Goal: Task Accomplishment & Management: Manage account settings

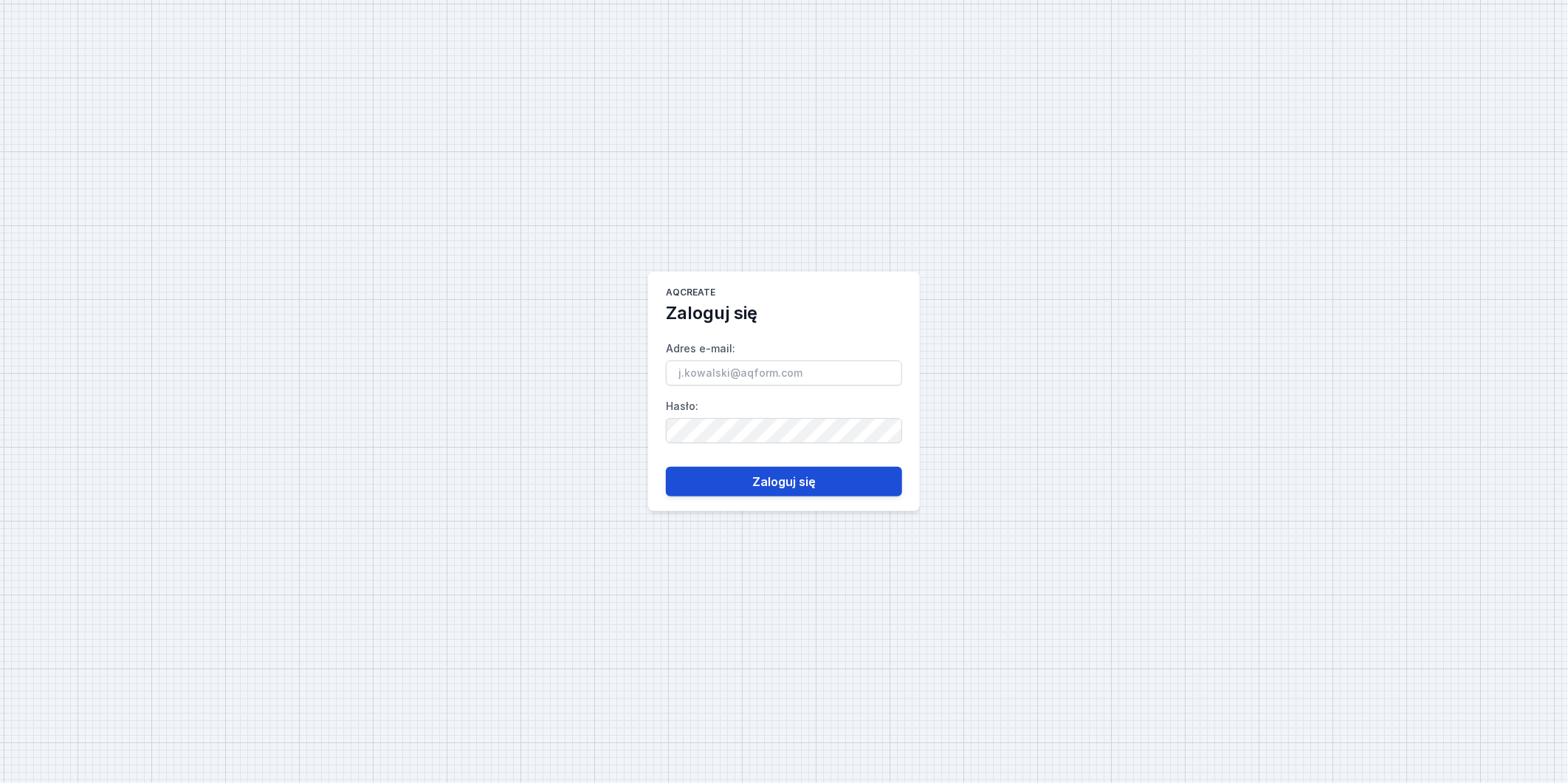
type input "[PERSON_NAME][EMAIL_ADDRESS][DOMAIN_NAME]"
click at [784, 488] on button "Zaloguj się" at bounding box center [784, 482] width 236 height 30
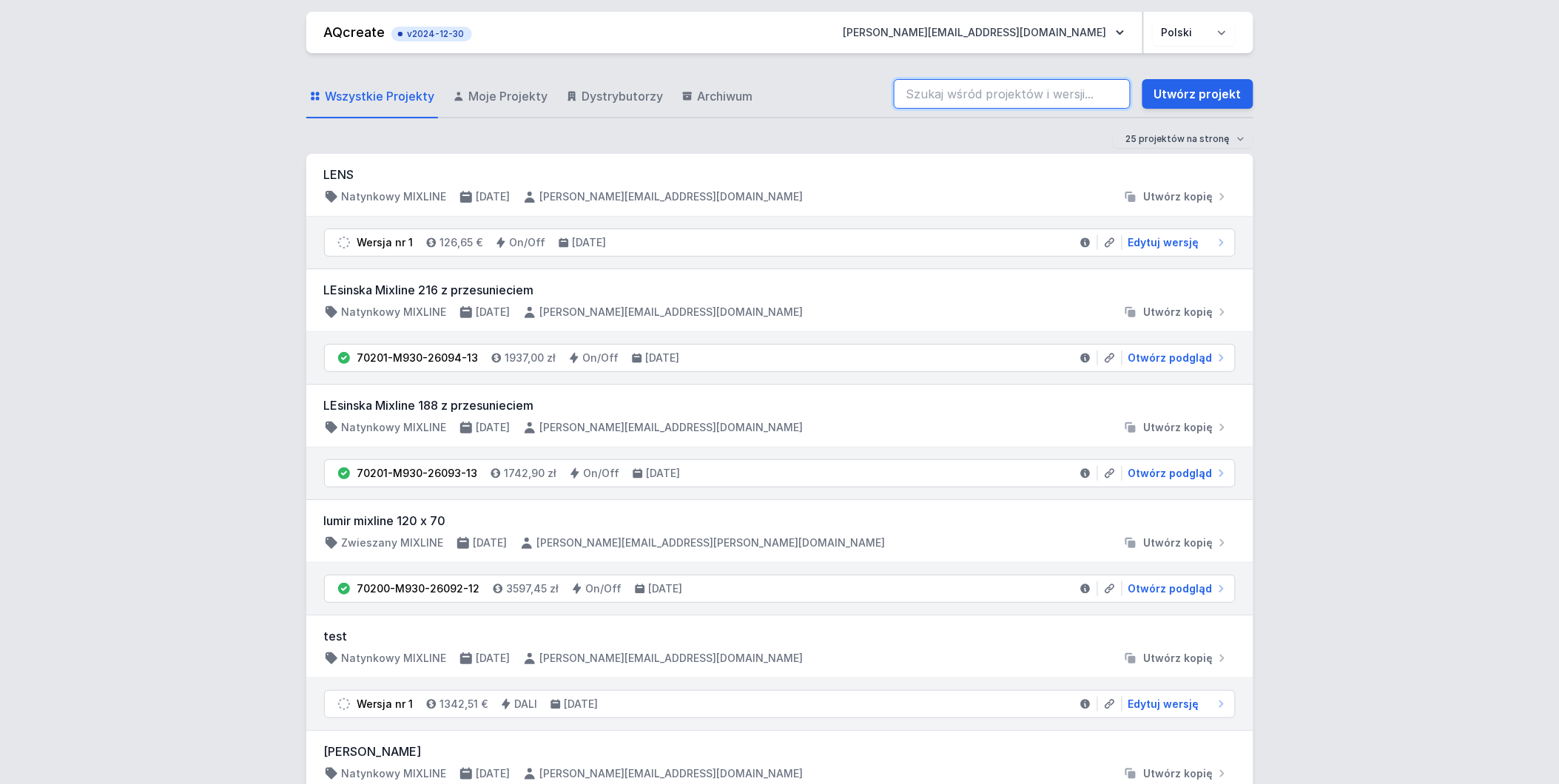
click at [927, 92] on input "search" at bounding box center [1011, 94] width 237 height 30
paste input "[PERSON_NAME] 2"
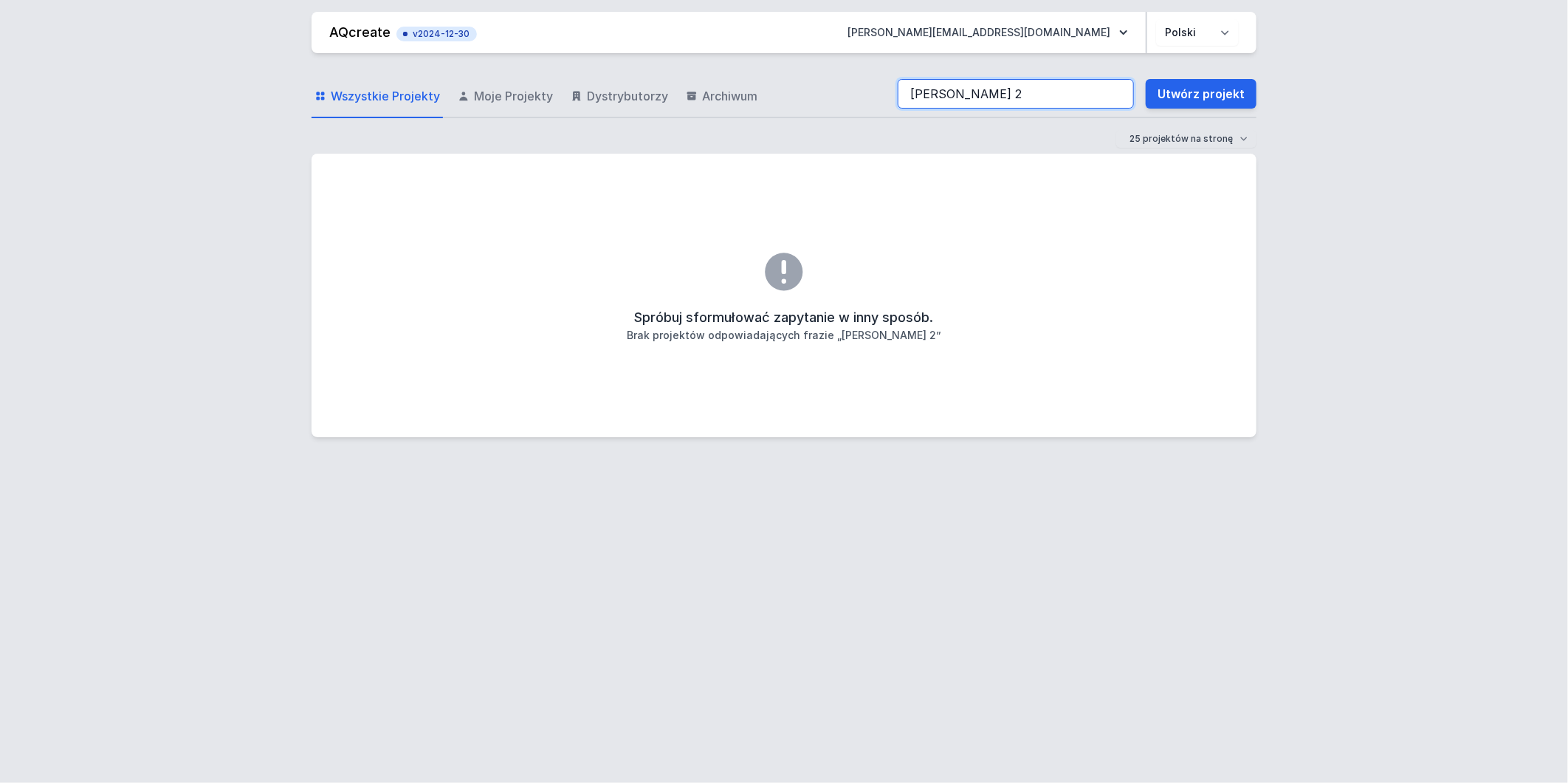
click at [926, 97] on input "[PERSON_NAME] 2" at bounding box center [1015, 94] width 236 height 30
click at [980, 91] on input "[PERSON_NAME] 2" at bounding box center [1015, 94] width 236 height 30
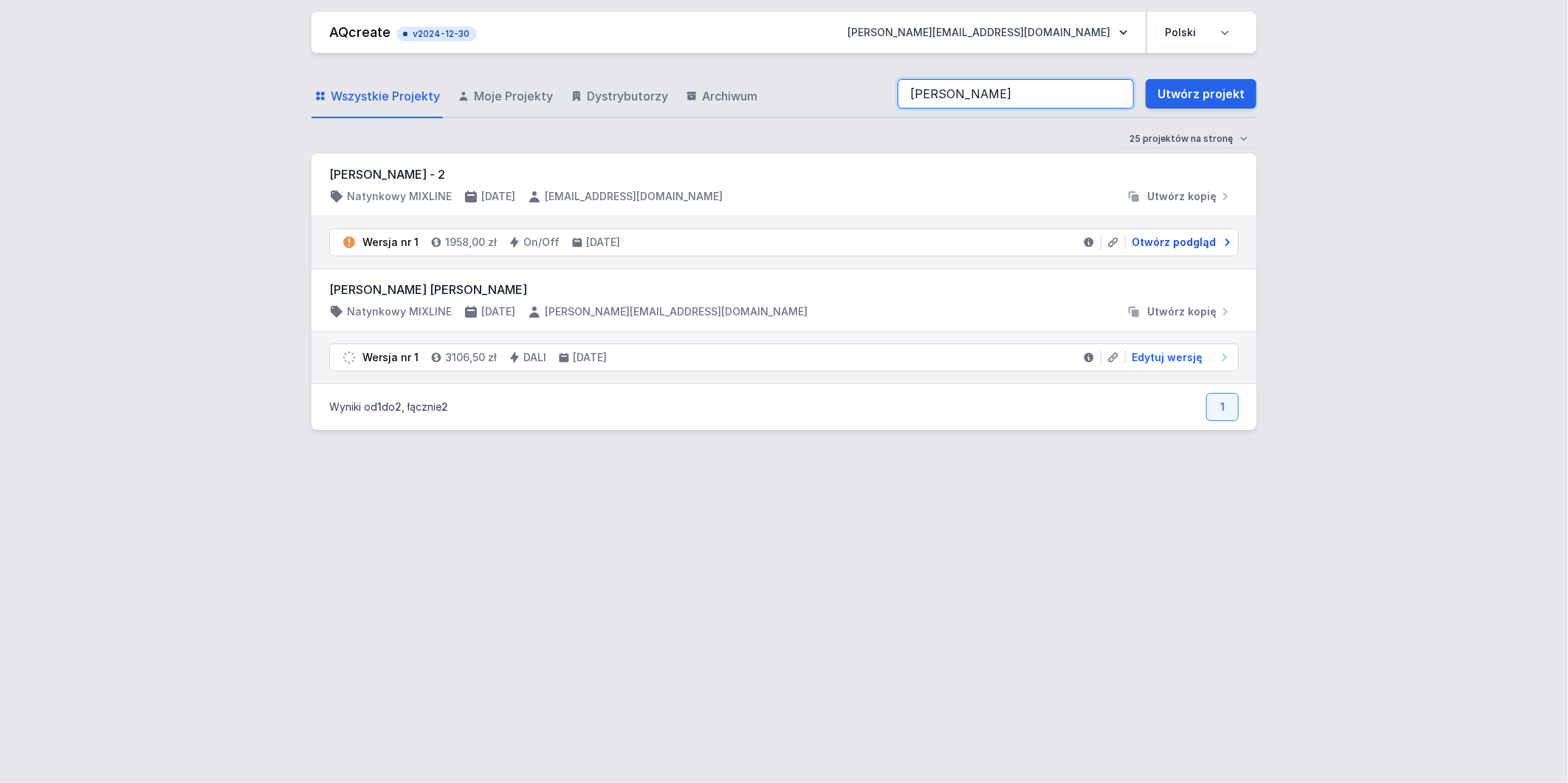
type input "[PERSON_NAME]"
click at [1150, 244] on span "Otwórz podgląd" at bounding box center [1174, 241] width 84 height 15
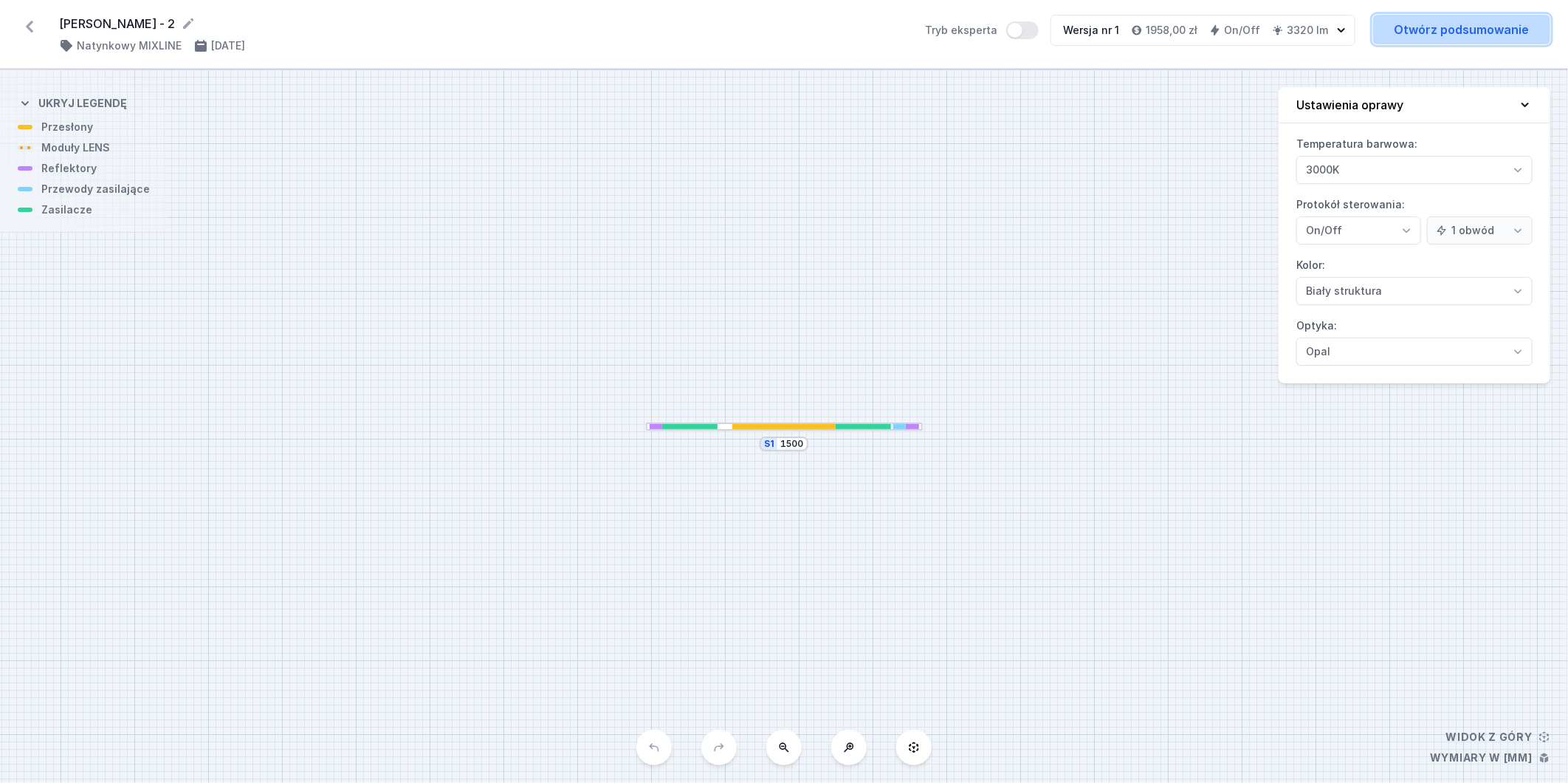
click at [1453, 35] on link "Otwórz podsumowanie" at bounding box center [1462, 30] width 178 height 30
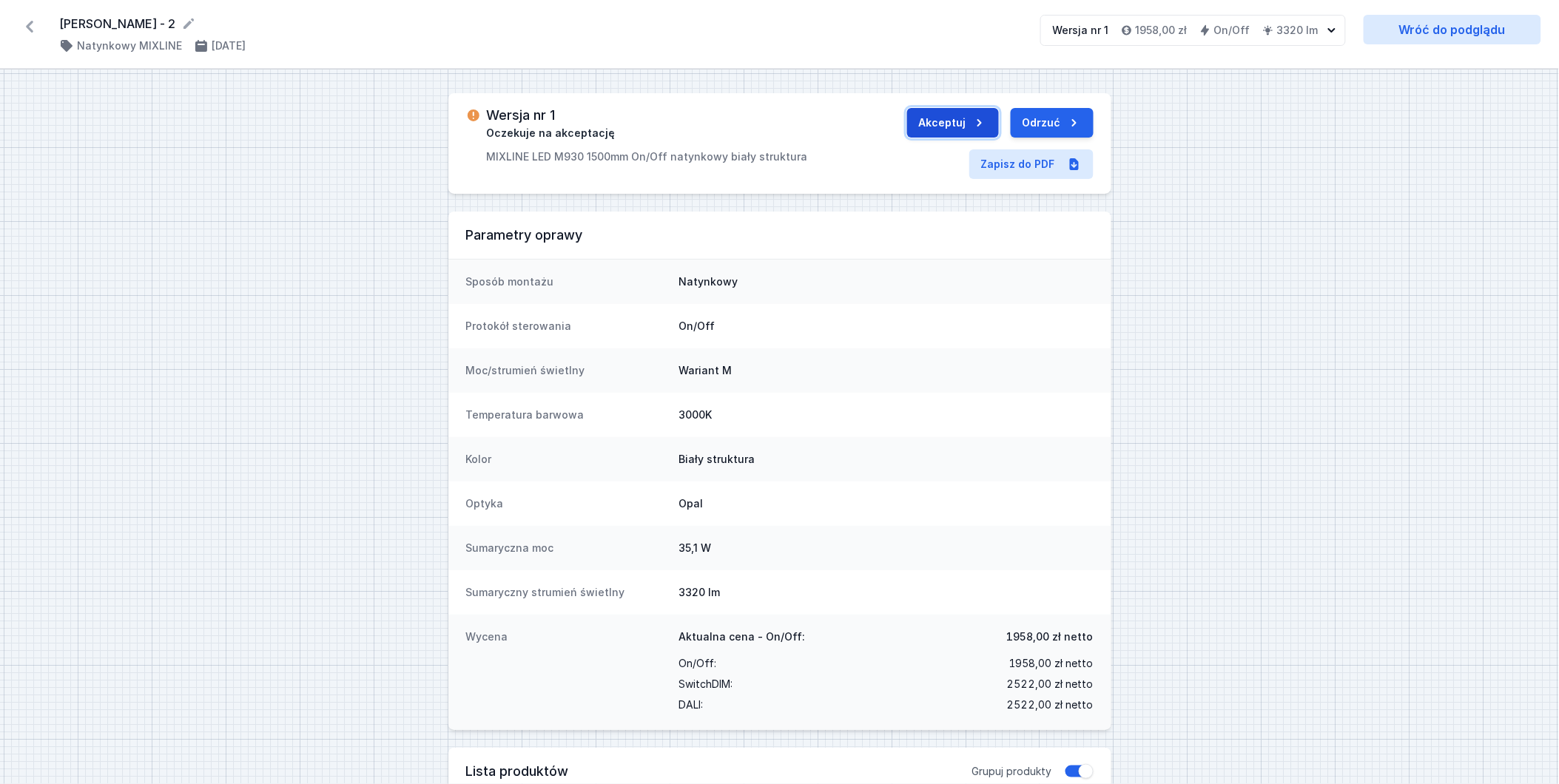
click at [952, 124] on button "Akceptuj" at bounding box center [953, 123] width 92 height 30
click at [1044, 120] on button "Wyślij do ERP" at bounding box center [1036, 123] width 114 height 30
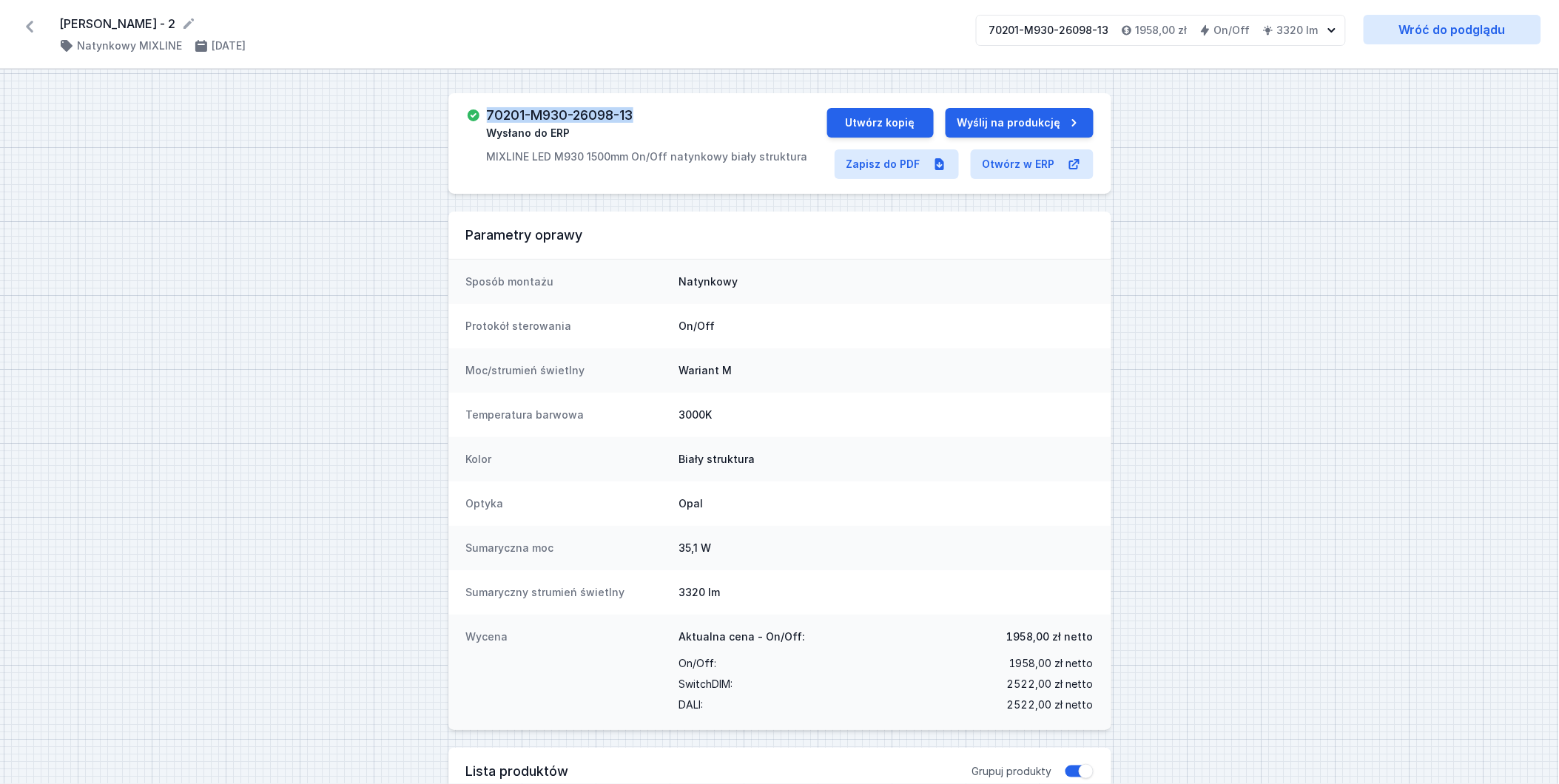
drag, startPoint x: 635, startPoint y: 119, endPoint x: 485, endPoint y: 113, distance: 150.1
click at [485, 113] on div "70201-M930-26098-13 Wysłano do ERP MIXLINE LED M930 1500mm On/Off natynkowy [PE…" at bounding box center [646, 136] width 361 height 56
copy h3 "70201-M930-26098-13"
click at [1422, 30] on link "Wróć do podglądu" at bounding box center [1452, 30] width 178 height 30
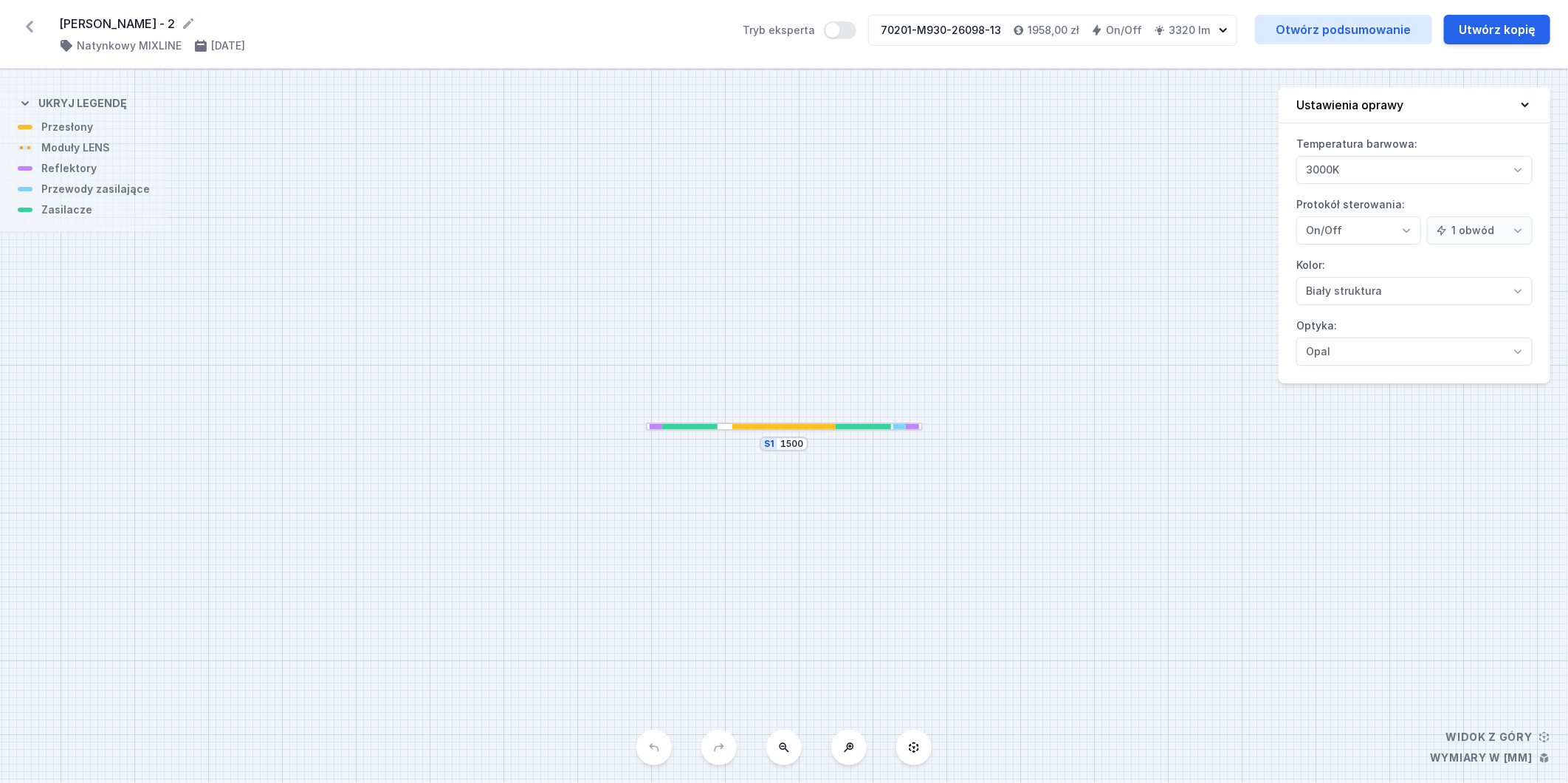
click at [826, 425] on div at bounding box center [784, 426] width 104 height 5
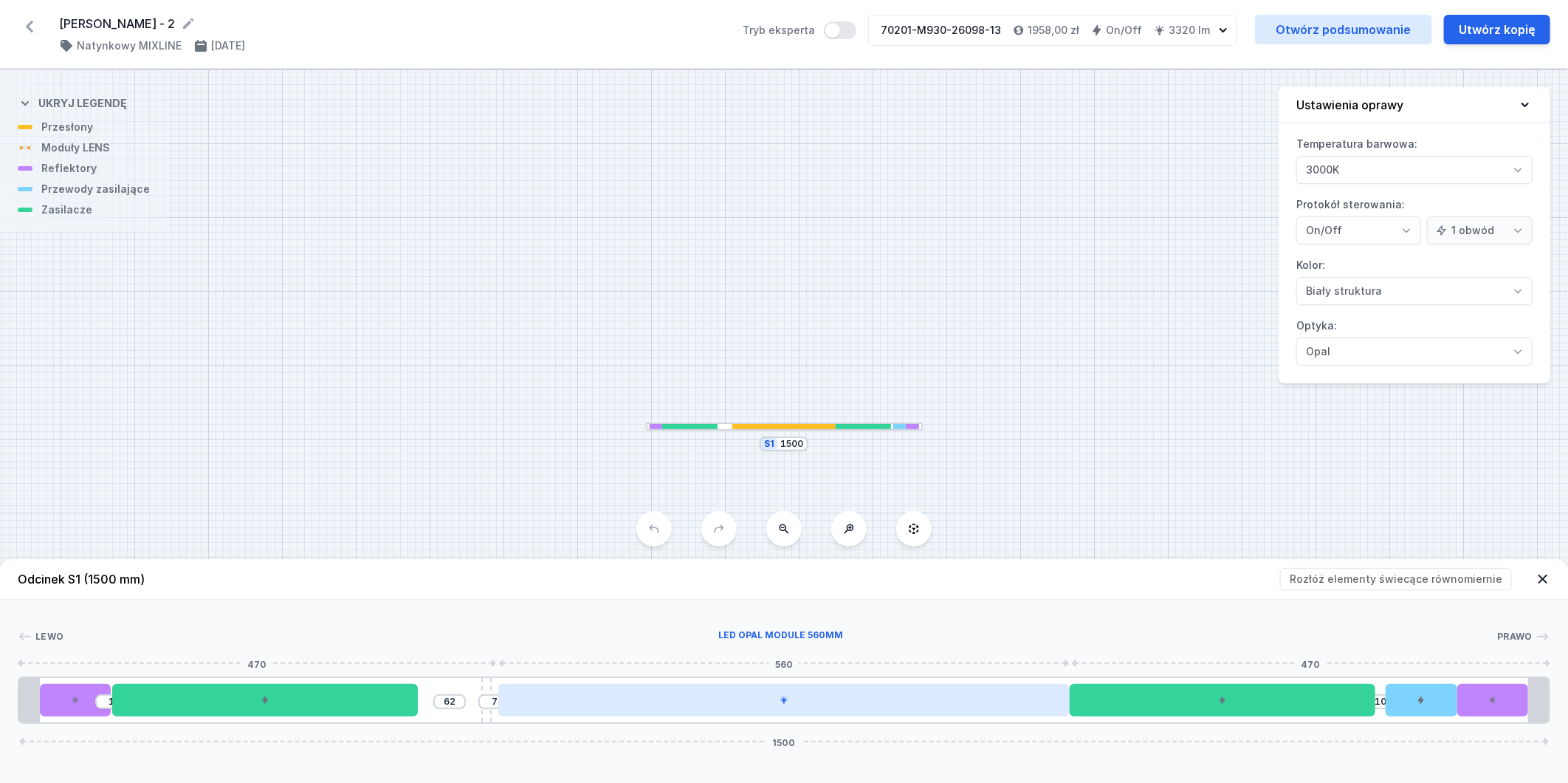
click at [548, 692] on div at bounding box center [784, 699] width 572 height 33
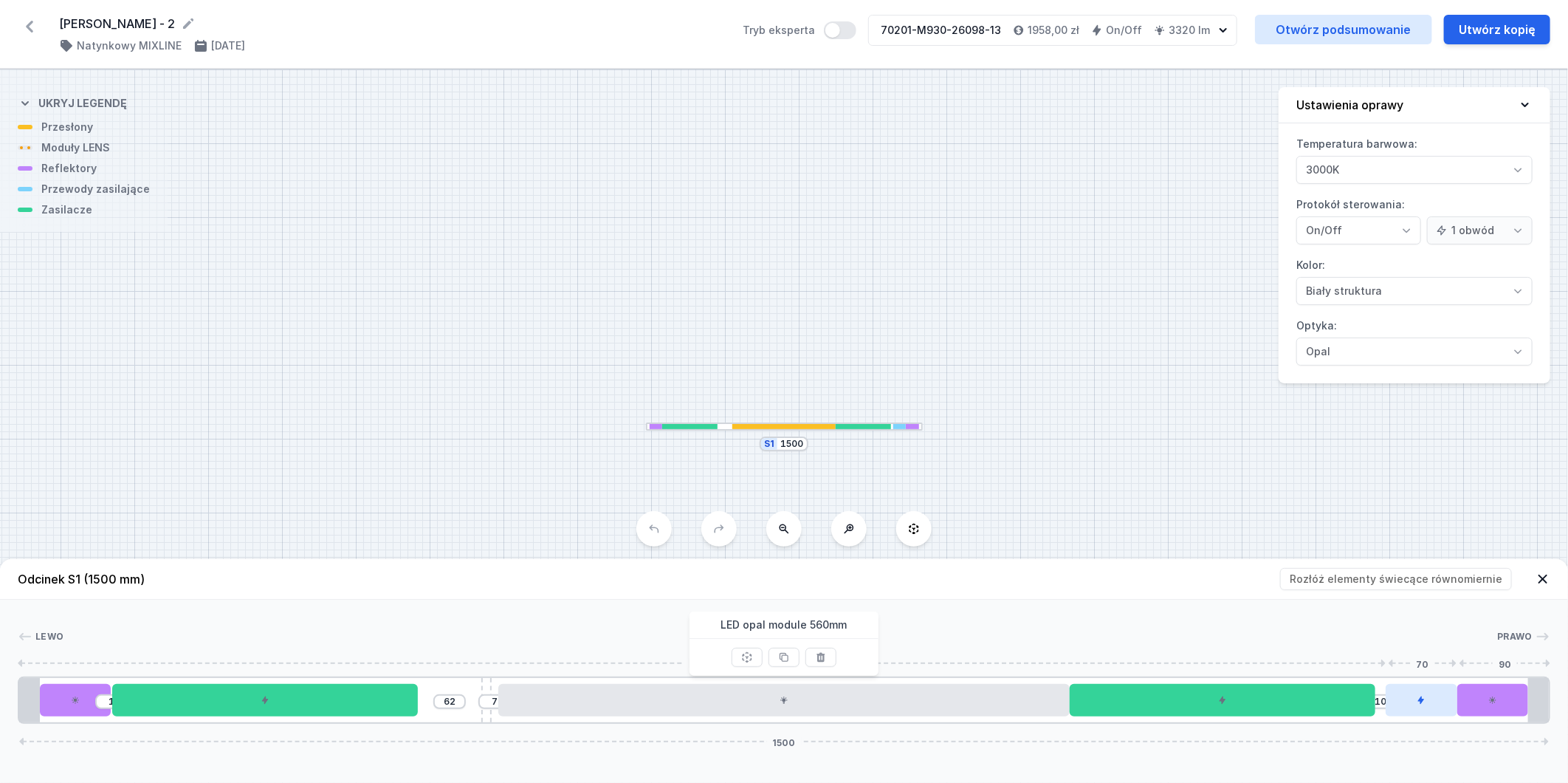
click at [1435, 706] on div at bounding box center [1422, 699] width 72 height 33
